Goal: Task Accomplishment & Management: Manage account settings

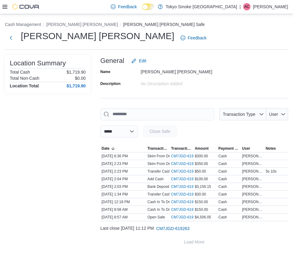
click at [2, 4] on div at bounding box center [20, 7] width 37 height 6
click at [3, 6] on icon at bounding box center [4, 6] width 5 height 5
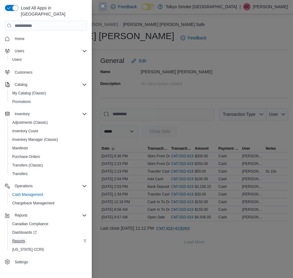
click at [17, 239] on span "Reports" at bounding box center [18, 241] width 13 height 5
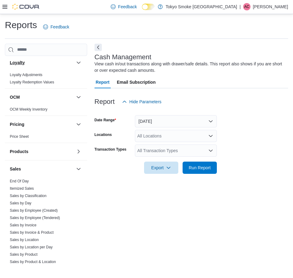
scroll to position [337, 0]
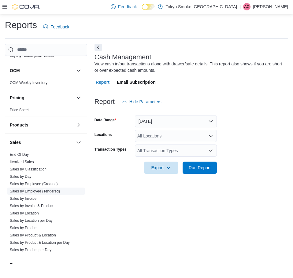
click at [35, 189] on link "Sales by Employee (Tendered)" at bounding box center [35, 191] width 50 height 4
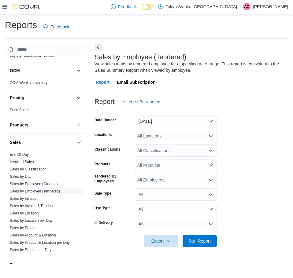
click at [155, 128] on form "Date Range [DATE] Locations All Locations Classifications All Classifications P…" at bounding box center [192, 178] width 194 height 140
click at [159, 135] on div "All Locations" at bounding box center [176, 136] width 82 height 12
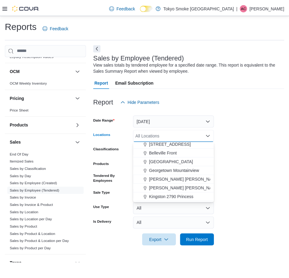
scroll to position [184, 0]
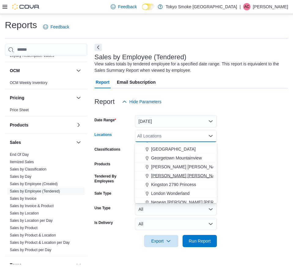
click at [163, 177] on span "[PERSON_NAME] [PERSON_NAME]" at bounding box center [187, 176] width 72 height 6
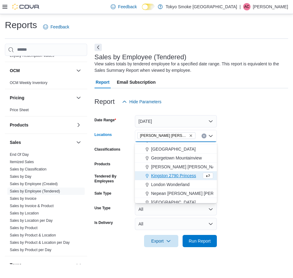
click at [247, 185] on form "Date Range [DATE] Locations [GEOGRAPHIC_DATA] [GEOGRAPHIC_DATA] Combo box. Sele…" at bounding box center [192, 178] width 194 height 140
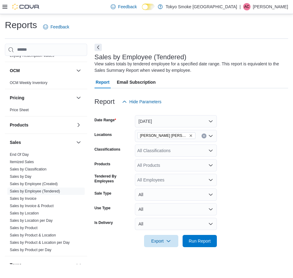
click at [209, 248] on div at bounding box center [192, 251] width 194 height 7
drag, startPoint x: 204, startPoint y: 237, endPoint x: 289, endPoint y: 184, distance: 100.7
click at [204, 237] on span "Run Report" at bounding box center [199, 241] width 27 height 12
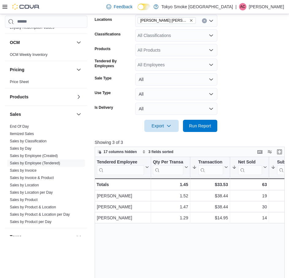
scroll to position [28, 0]
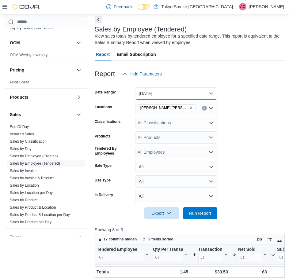
click at [184, 94] on button "[DATE]" at bounding box center [176, 94] width 82 height 12
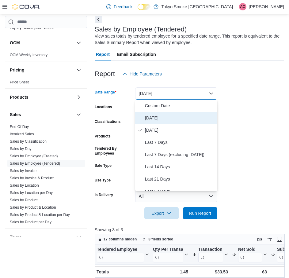
click at [169, 117] on span "[DATE]" at bounding box center [180, 117] width 70 height 7
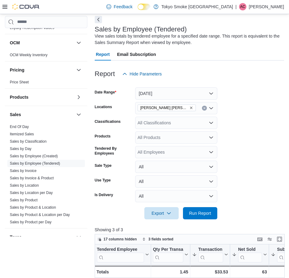
click at [248, 129] on form "Date Range [DATE] Locations [GEOGRAPHIC_DATA] [PERSON_NAME] Classifications All…" at bounding box center [189, 150] width 189 height 140
click at [203, 215] on span "Run Report" at bounding box center [200, 213] width 22 height 6
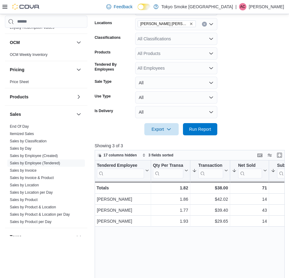
scroll to position [150, 0]
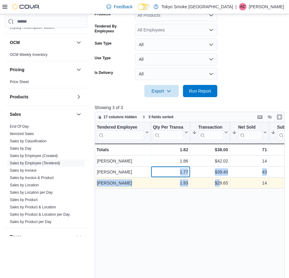
drag, startPoint x: 153, startPoint y: 173, endPoint x: 221, endPoint y: 179, distance: 67.9
click at [221, 179] on div "Tendered Employee Click to view column header actions Qty Per Transaction Click…" at bounding box center [243, 155] width 296 height 66
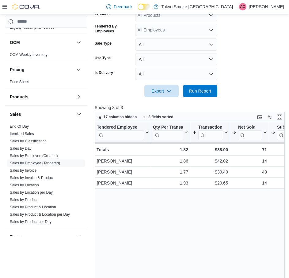
click at [203, 232] on div "Tendered Employee Click to view column header actions Qty Per Transaction Click…" at bounding box center [191, 228] width 192 height 212
click at [279, 64] on form "Date Range [DATE] Locations [GEOGRAPHIC_DATA] [PERSON_NAME] Classifications All…" at bounding box center [189, 28] width 189 height 140
click at [265, 76] on form "Date Range [DATE] Locations [GEOGRAPHIC_DATA] [PERSON_NAME] Classifications All…" at bounding box center [189, 28] width 189 height 140
click at [212, 95] on span "Run Report" at bounding box center [199, 91] width 27 height 12
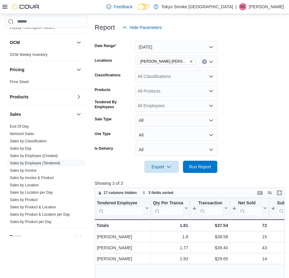
scroll to position [92, 0]
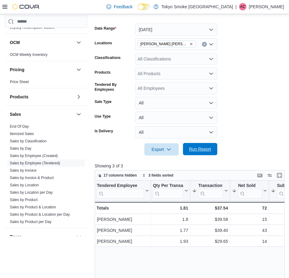
click at [209, 145] on span "Run Report" at bounding box center [199, 149] width 27 height 12
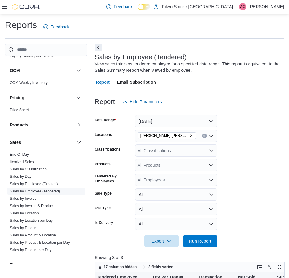
scroll to position [184, 0]
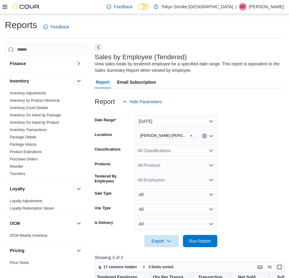
click at [6, 9] on div at bounding box center [20, 7] width 37 height 6
click at [7, 6] on icon at bounding box center [4, 7] width 5 height 4
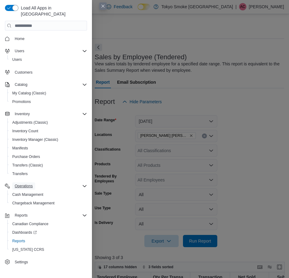
click at [35, 183] on button "Operations" at bounding box center [23, 186] width 23 height 7
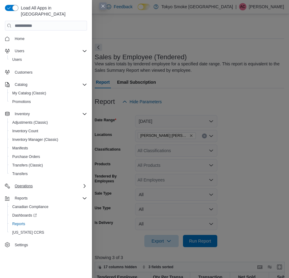
click at [31, 181] on div "Operations" at bounding box center [46, 186] width 82 height 11
click at [31, 184] on span "Operations" at bounding box center [24, 186] width 18 height 5
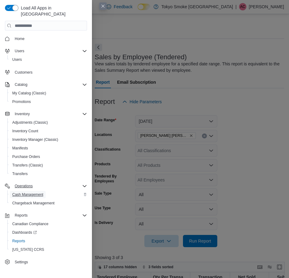
click at [35, 192] on span "Cash Management" at bounding box center [27, 194] width 31 height 5
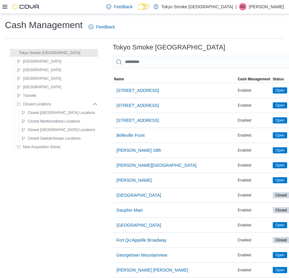
click at [175, 81] on span "Name" at bounding box center [175, 79] width 124 height 7
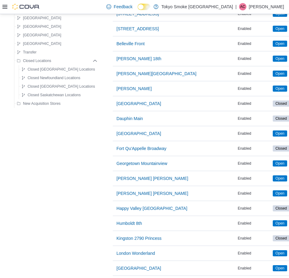
scroll to position [122, 0]
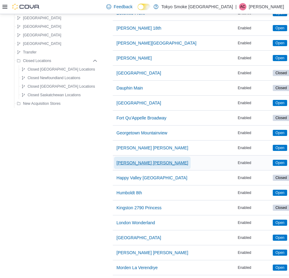
click at [117, 164] on span "[PERSON_NAME] [PERSON_NAME]" at bounding box center [152, 163] width 72 height 6
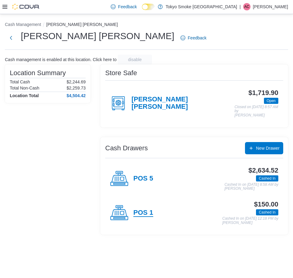
click at [144, 209] on h4 "POS 1" at bounding box center [143, 213] width 20 height 8
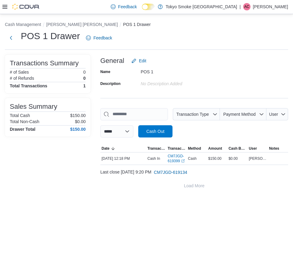
click at [65, 85] on div "Total Transactions 1" at bounding box center [48, 86] width 76 height 5
click at [89, 89] on div "Transactions Summary # of Sales 0 # of Refunds 0 Total Transactions 1" at bounding box center [48, 74] width 86 height 39
click at [85, 217] on div "**********" at bounding box center [146, 146] width 293 height 265
click at [262, 157] on span "[PERSON_NAME]" at bounding box center [258, 158] width 18 height 5
click at [162, 207] on div "**********" at bounding box center [146, 146] width 293 height 265
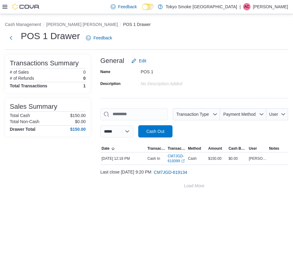
click at [126, 194] on div "**********" at bounding box center [146, 105] width 293 height 183
click at [174, 160] on link "CM7JGD-619399 (opens in a new tab or window)" at bounding box center [177, 159] width 18 height 10
click at [89, 211] on div "**********" at bounding box center [146, 146] width 293 height 265
click at [164, 129] on span "Cash Out" at bounding box center [155, 131] width 18 height 6
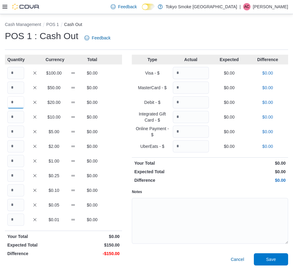
drag, startPoint x: 12, startPoint y: 104, endPoint x: 35, endPoint y: 112, distance: 24.5
click at [12, 104] on input "Quantity" at bounding box center [15, 102] width 17 height 12
type input "*"
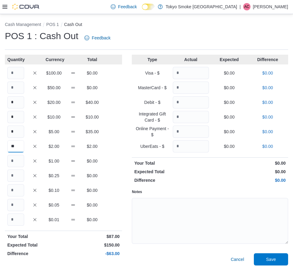
type input "**"
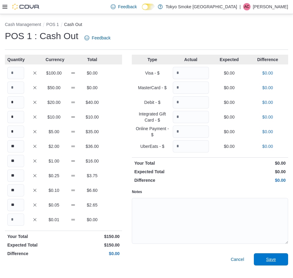
click at [254, 254] on button "Save" at bounding box center [271, 260] width 34 height 12
